Goal: Information Seeking & Learning: Learn about a topic

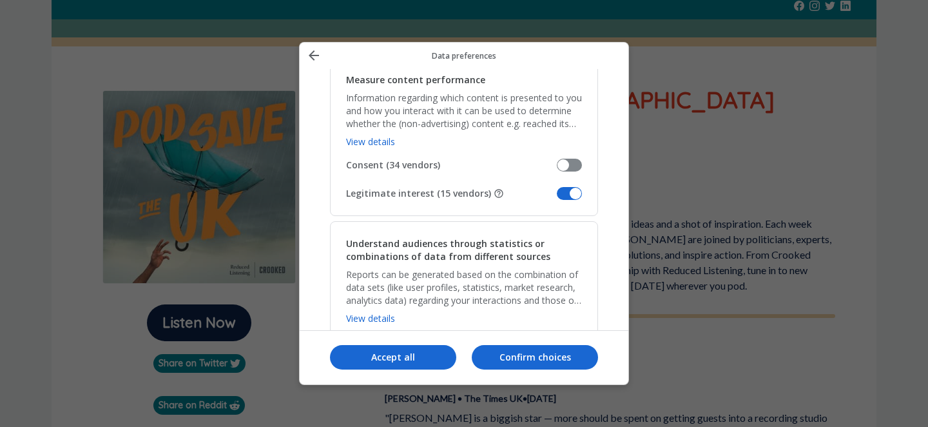
scroll to position [1125, 0]
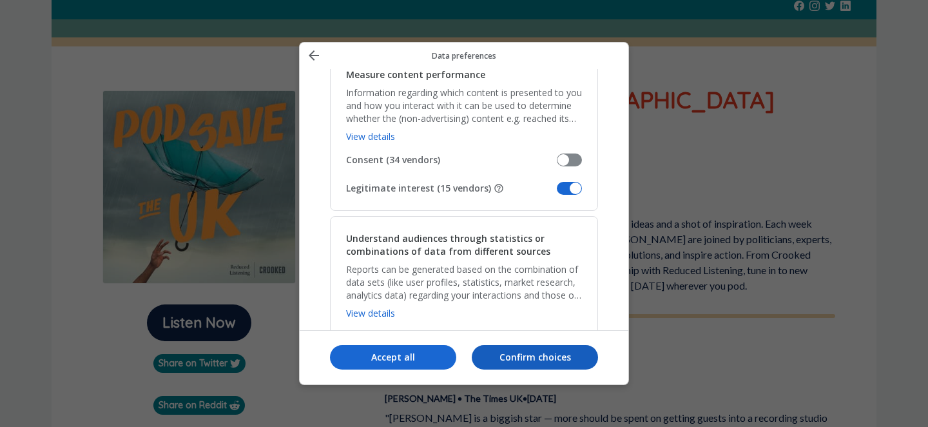
click at [556, 362] on p "Confirm choices" at bounding box center [535, 357] width 126 height 13
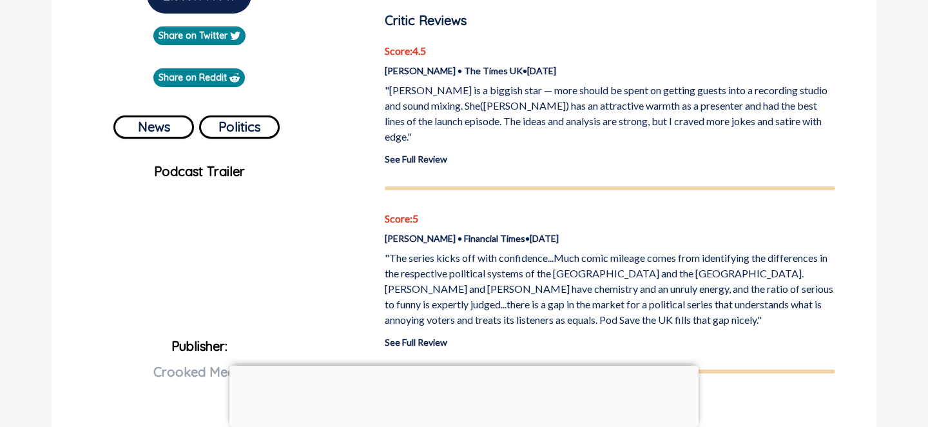
scroll to position [403, 0]
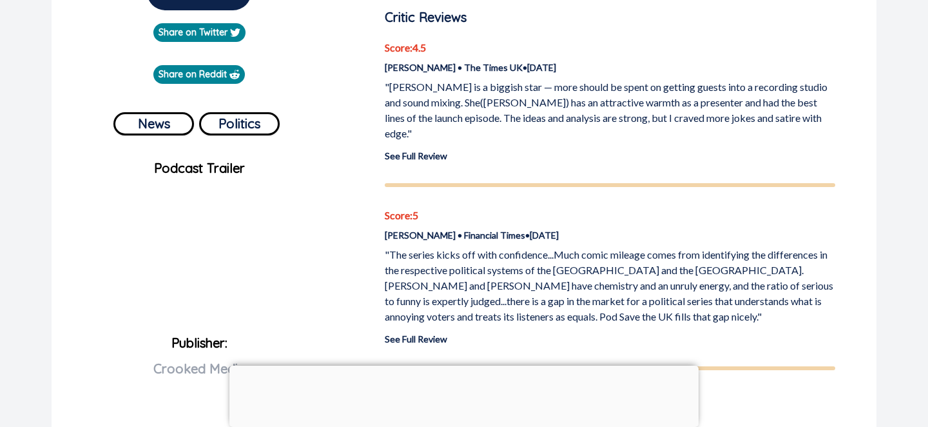
click at [420, 150] on link "See Full Review" at bounding box center [416, 155] width 63 height 11
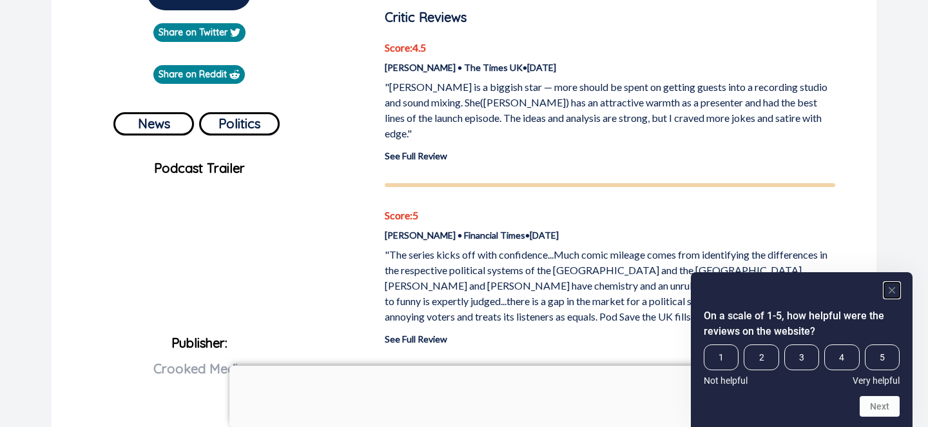
click at [890, 291] on icon "Hide survey" at bounding box center [892, 290] width 6 height 6
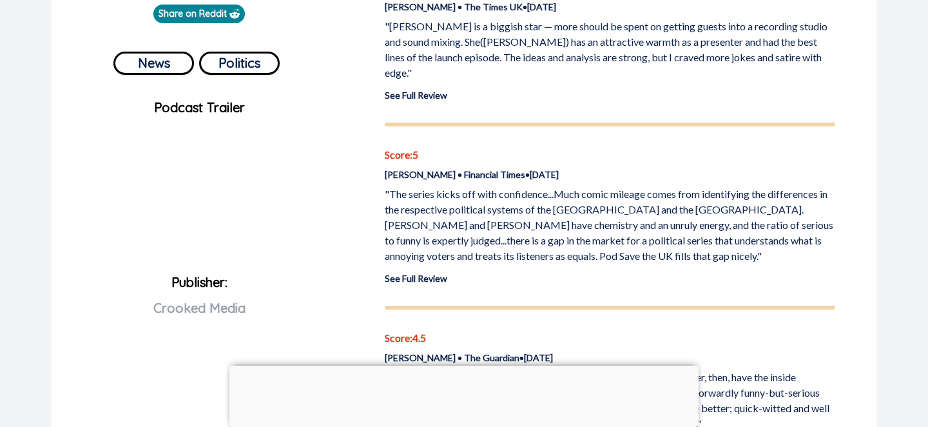
scroll to position [466, 0]
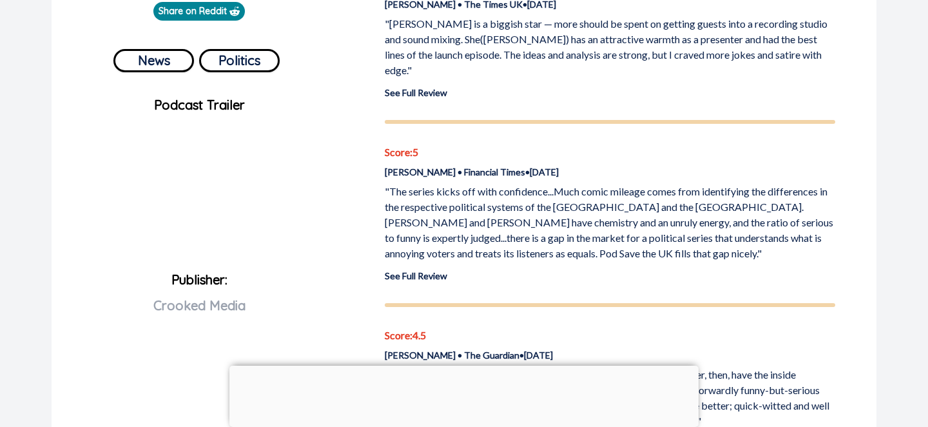
click at [433, 270] on link "See Full Review" at bounding box center [416, 275] width 63 height 11
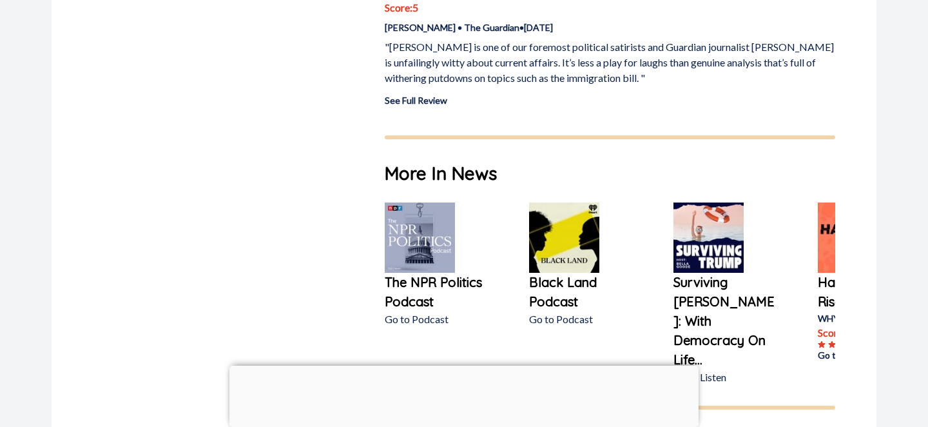
scroll to position [1352, 0]
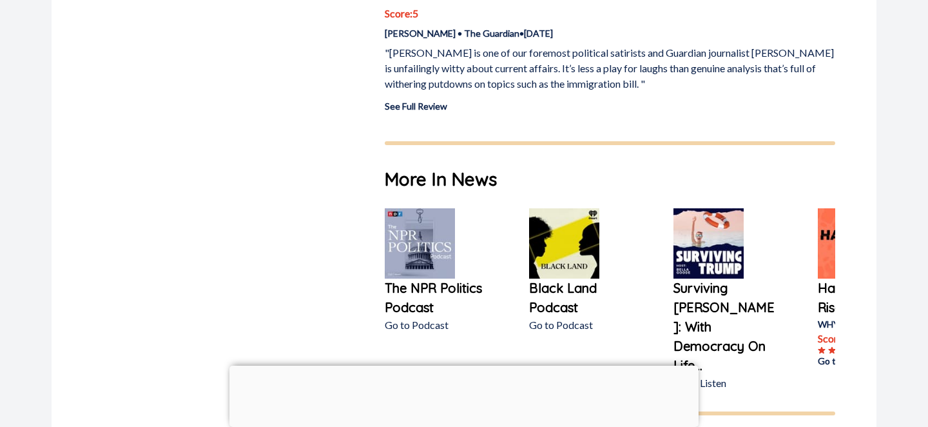
click at [433, 101] on link "See Full Review" at bounding box center [416, 106] width 63 height 11
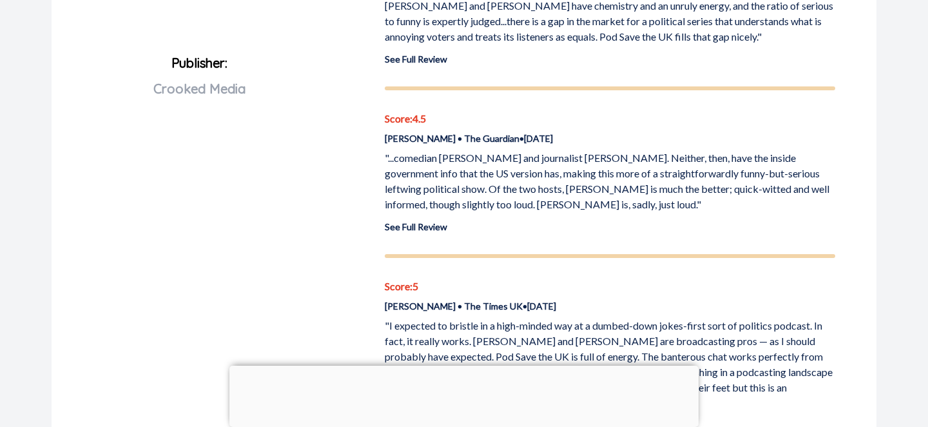
scroll to position [0, 0]
